Goal: Information Seeking & Learning: Compare options

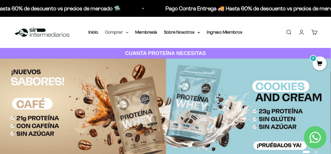
click at [125, 34] on summary "Comprar" at bounding box center [117, 32] width 24 height 7
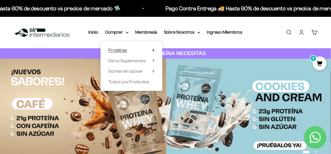
click at [124, 48] on span "Proteínas" at bounding box center [117, 50] width 19 height 5
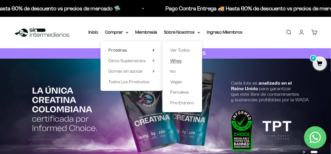
click at [181, 64] on span "Whey" at bounding box center [175, 60] width 11 height 7
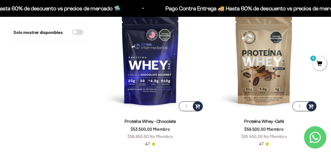
scroll to position [104, 0]
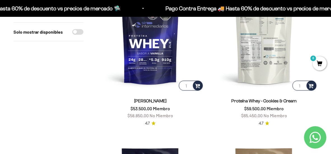
click at [285, 46] on img at bounding box center [264, 38] width 107 height 107
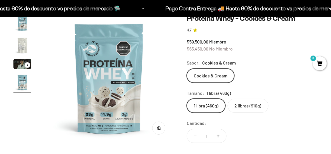
scroll to position [52, 0]
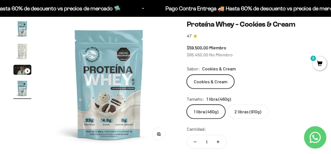
drag, startPoint x: 0, startPoint y: 0, endPoint x: 333, endPoint y: 22, distance: 334.2
click at [21, 52] on img "Ir al artículo 2" at bounding box center [22, 51] width 18 height 18
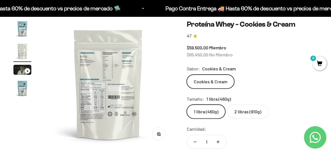
scroll to position [0, 132]
click at [90, 103] on img at bounding box center [109, 84] width 129 height 129
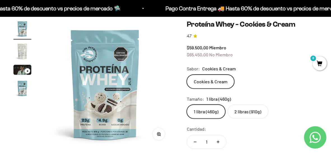
scroll to position [0, 0]
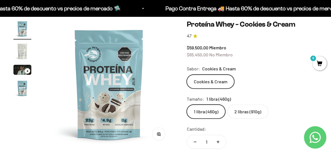
click at [90, 76] on img at bounding box center [109, 84] width 129 height 129
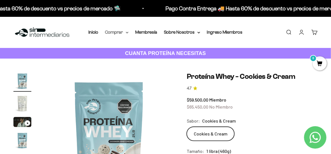
click at [124, 35] on summary "Comprar" at bounding box center [117, 32] width 24 height 7
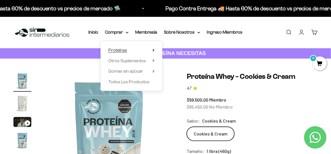
click at [128, 49] on summary "Proteínas" at bounding box center [131, 49] width 46 height 7
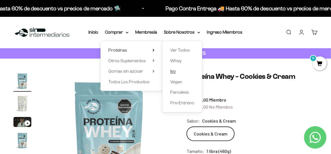
click at [176, 71] on link "Iso" at bounding box center [182, 70] width 24 height 7
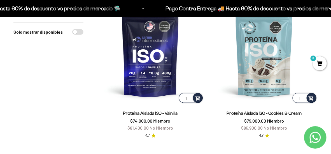
scroll to position [96, 0]
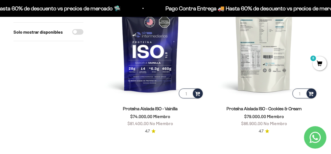
click at [259, 31] on img at bounding box center [264, 45] width 107 height 107
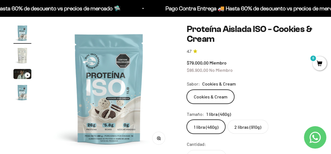
scroll to position [46, 0]
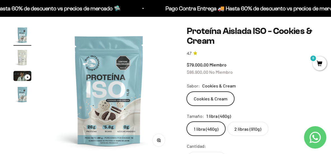
click at [18, 53] on img "Ir al artículo 2" at bounding box center [22, 57] width 18 height 18
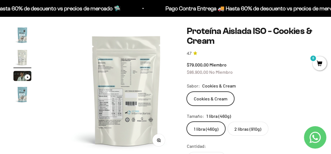
scroll to position [0, 132]
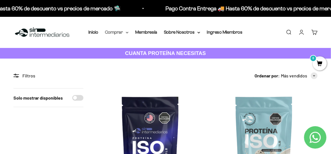
click at [123, 34] on summary "Comprar" at bounding box center [117, 32] width 24 height 7
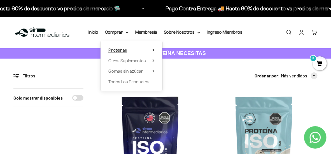
click at [152, 52] on summary "Proteínas" at bounding box center [131, 49] width 46 height 7
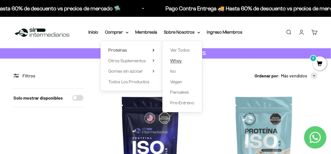
click at [178, 60] on span "Whey" at bounding box center [175, 60] width 11 height 5
